Goal: Find specific page/section: Find specific page/section

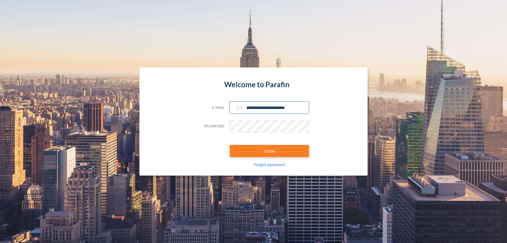
type input "**********"
click at [270, 151] on button "LOGIN" at bounding box center [269, 151] width 79 height 12
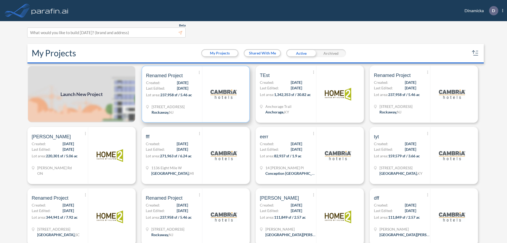
scroll to position [1, 0]
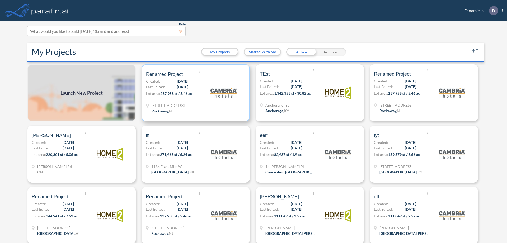
click at [195, 93] on p "Lot area: 237,958 sf / 5.46 ac" at bounding box center [174, 95] width 56 height 8
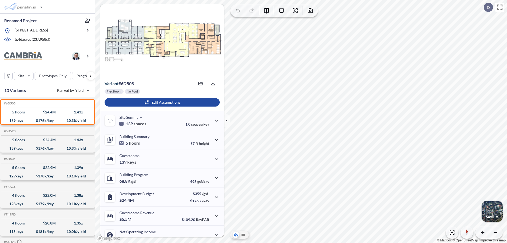
scroll to position [27, 0]
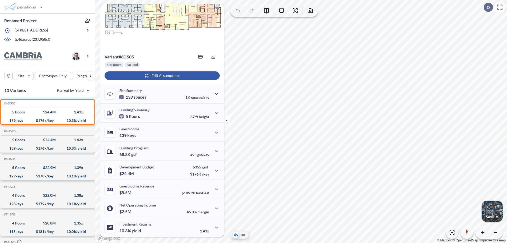
click at [161, 76] on div "button" at bounding box center [162, 75] width 115 height 8
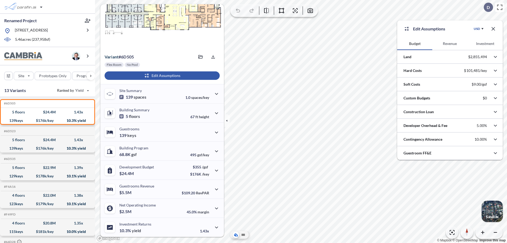
click at [450, 44] on button "Revenue" at bounding box center [450, 43] width 35 height 13
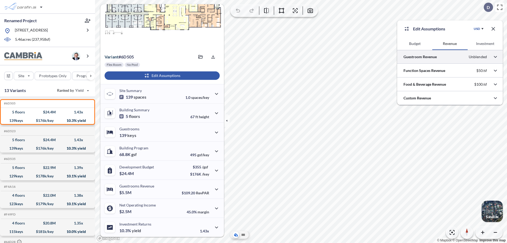
click at [450, 57] on div at bounding box center [451, 56] width 106 height 13
